Goal: Transaction & Acquisition: Obtain resource

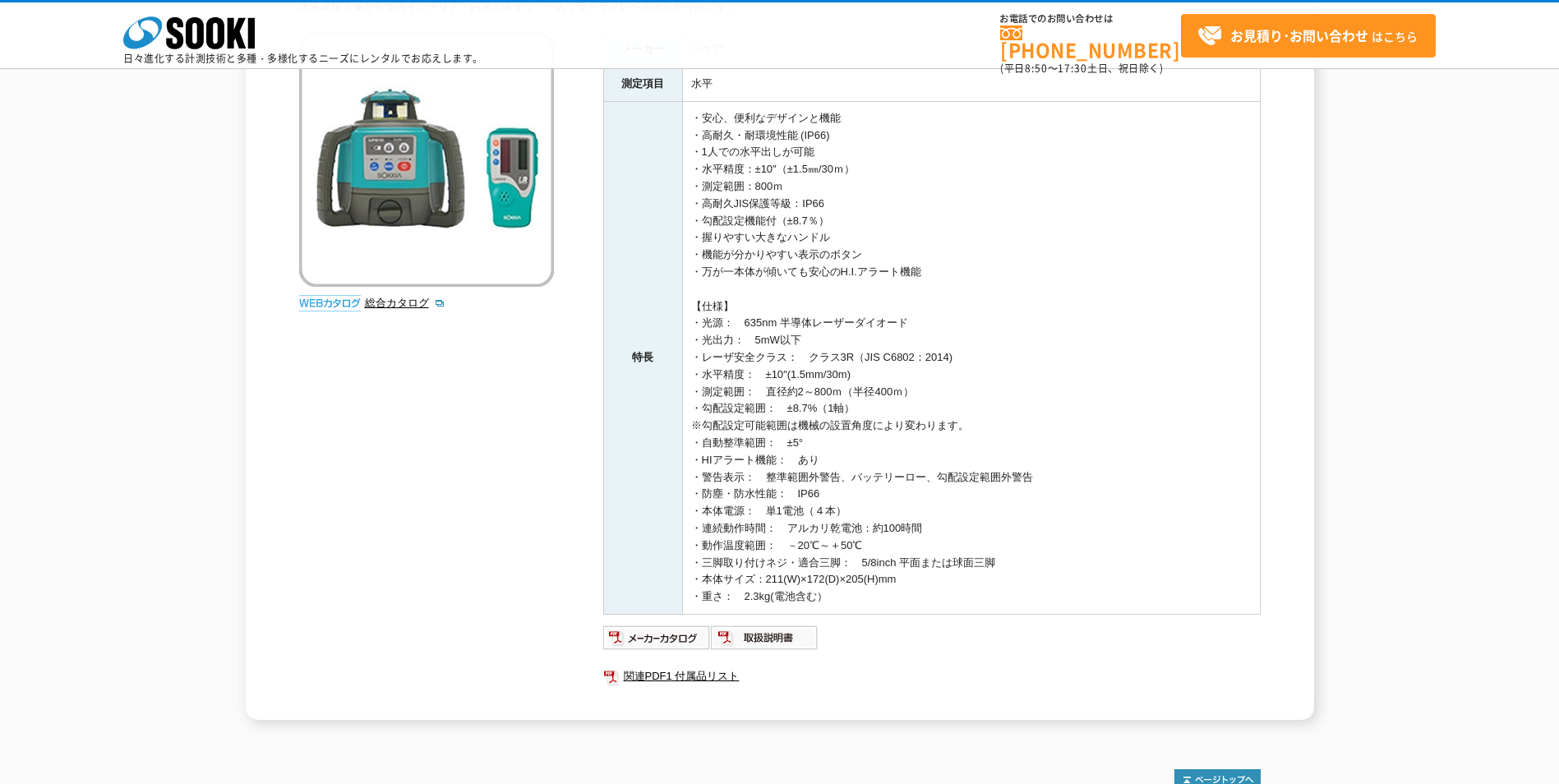
scroll to position [246, 0]
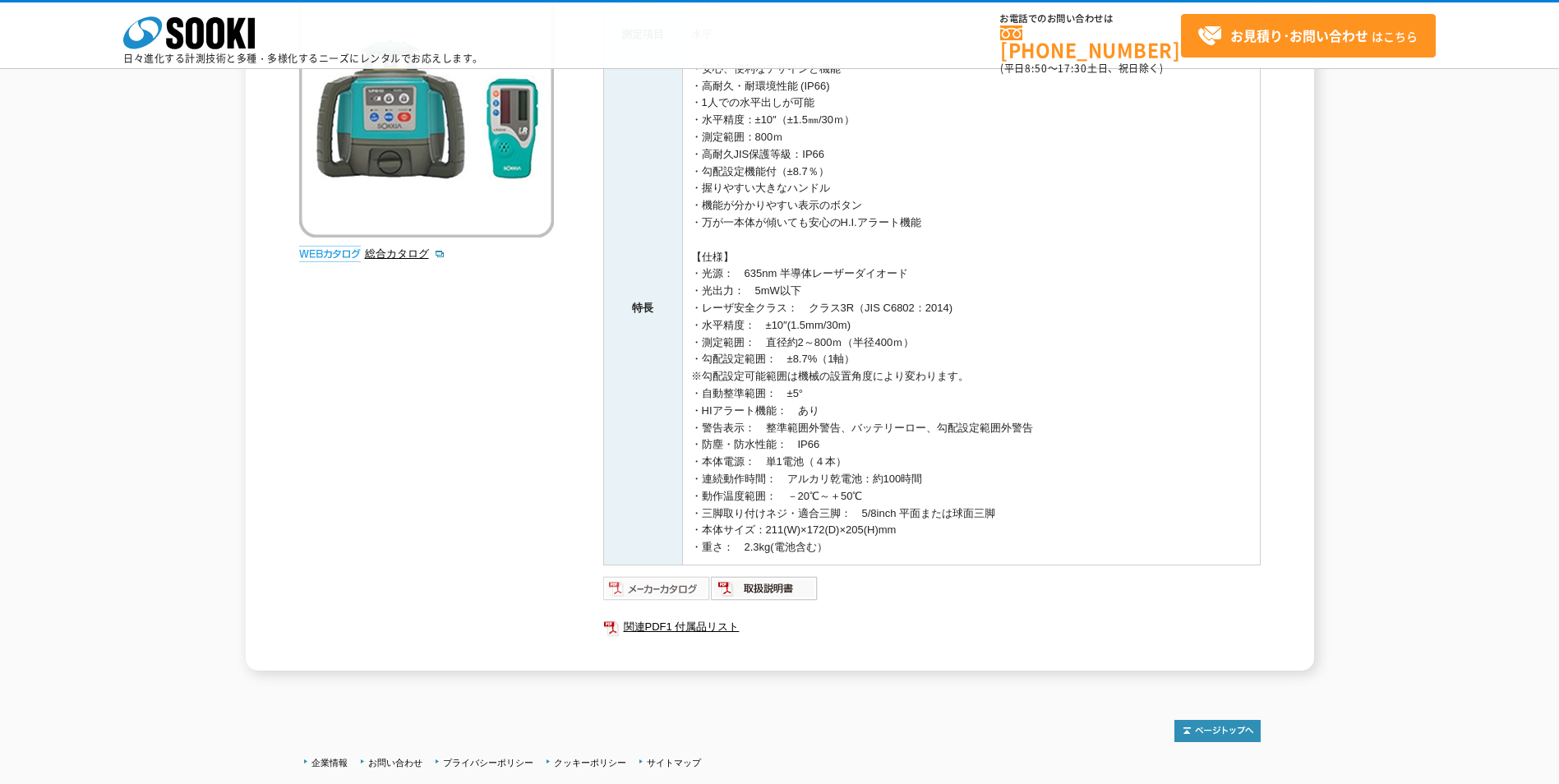
click at [682, 587] on img at bounding box center [657, 588] width 108 height 26
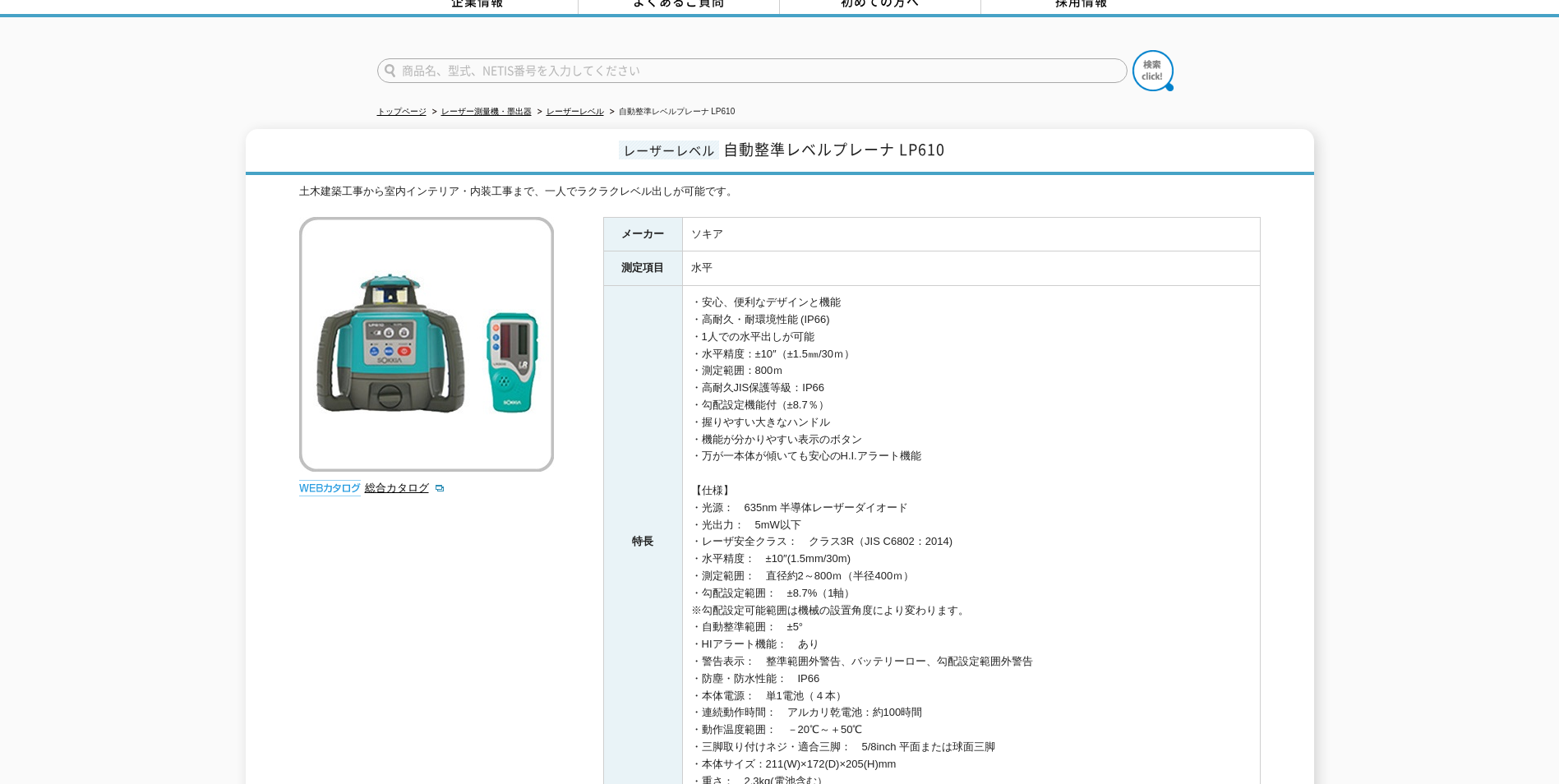
scroll to position [0, 0]
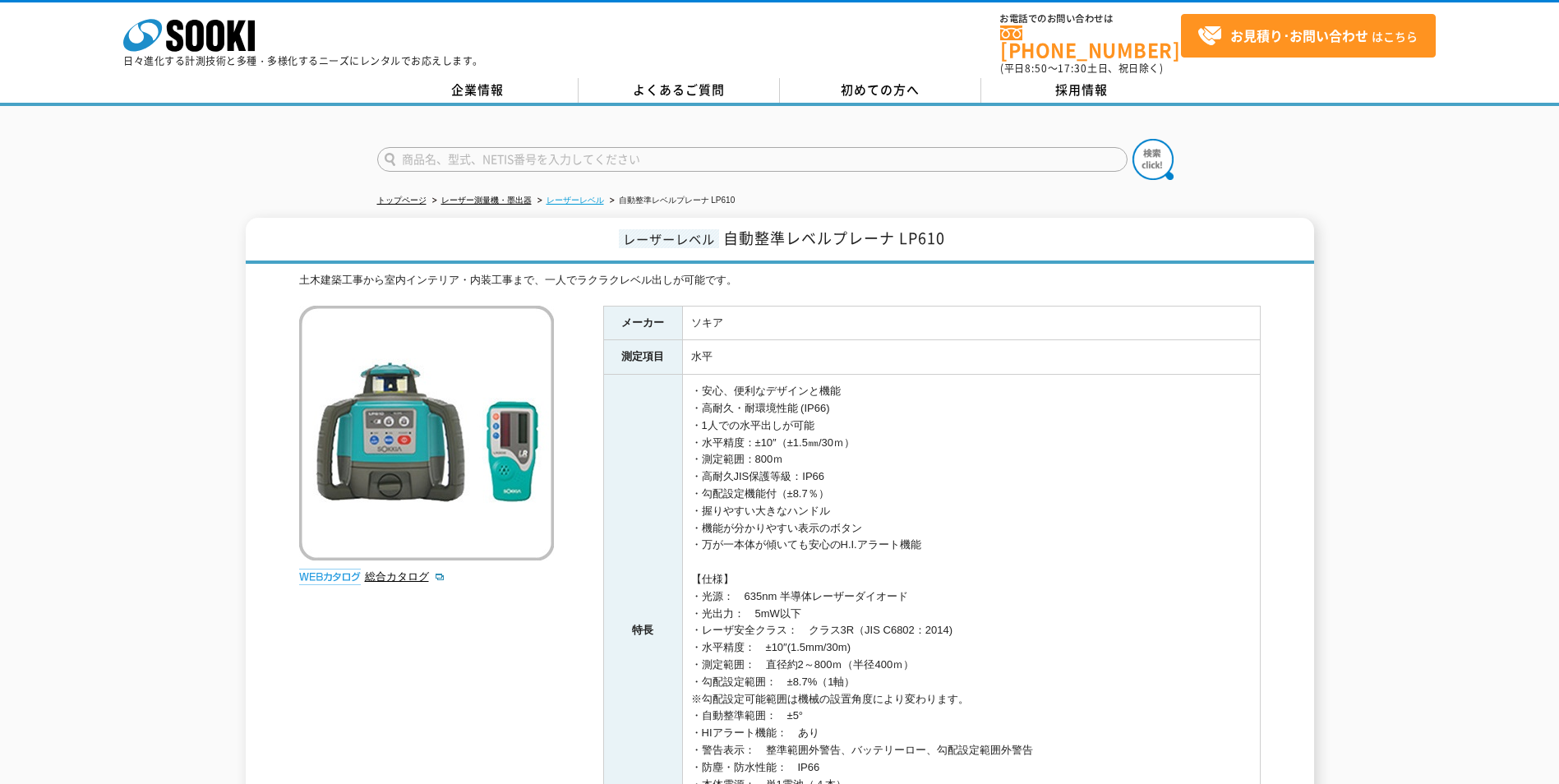
click at [580, 195] on link "レーザーレベル" at bounding box center [575, 200] width 57 height 9
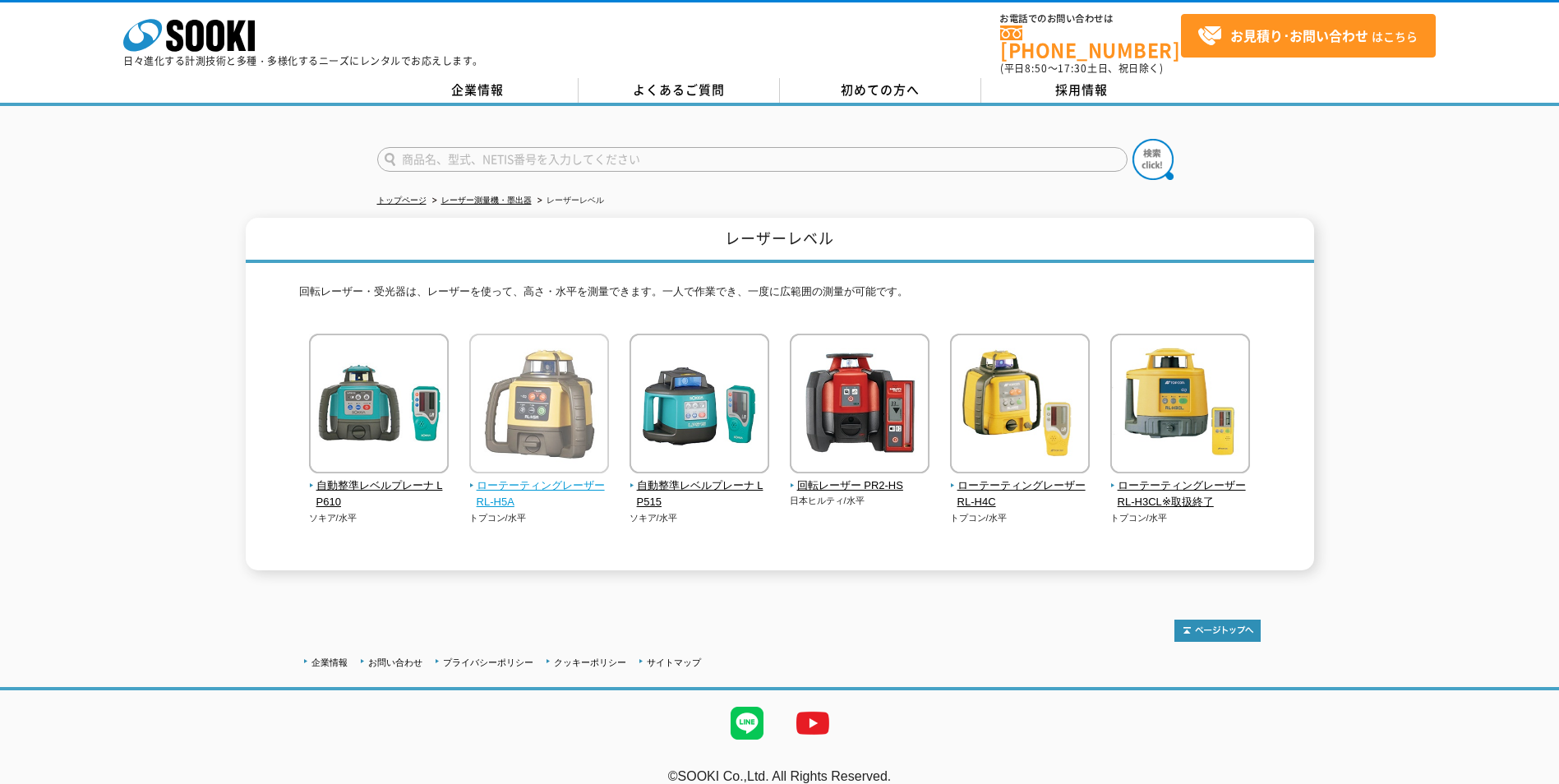
click at [544, 478] on span "ローテーティングレーザー RL-H5A" at bounding box center [540, 495] width 141 height 35
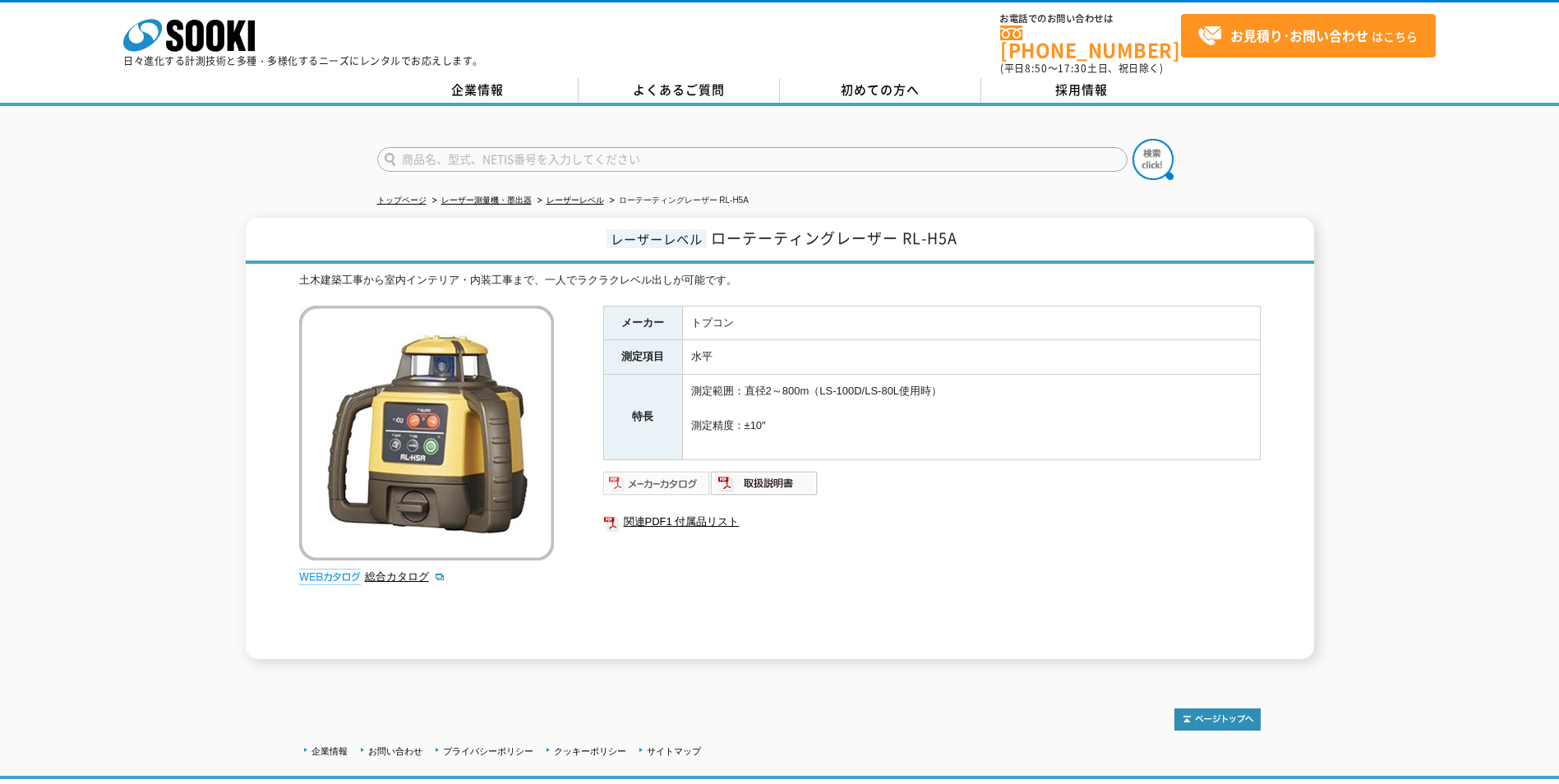
click at [680, 474] on img at bounding box center [657, 483] width 108 height 26
